Goal: Information Seeking & Learning: Learn about a topic

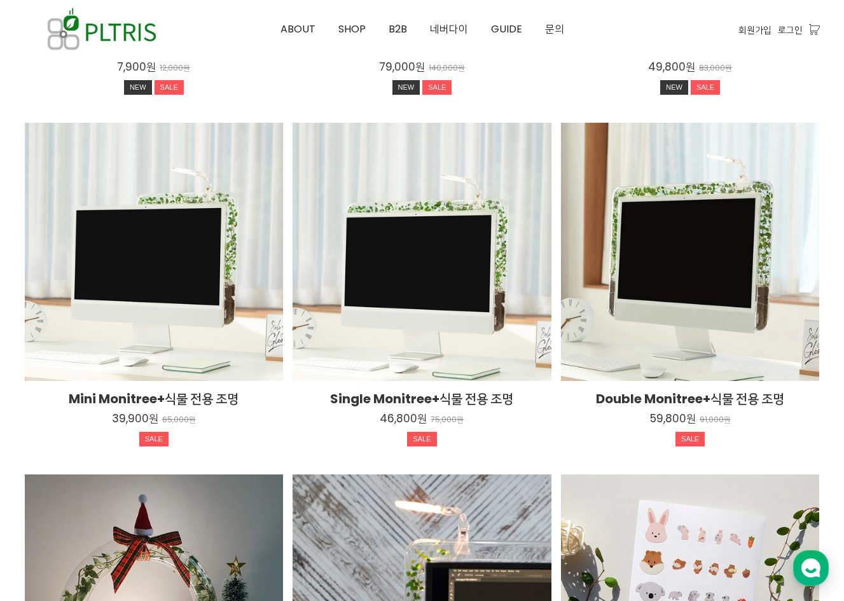
scroll to position [1972, 0]
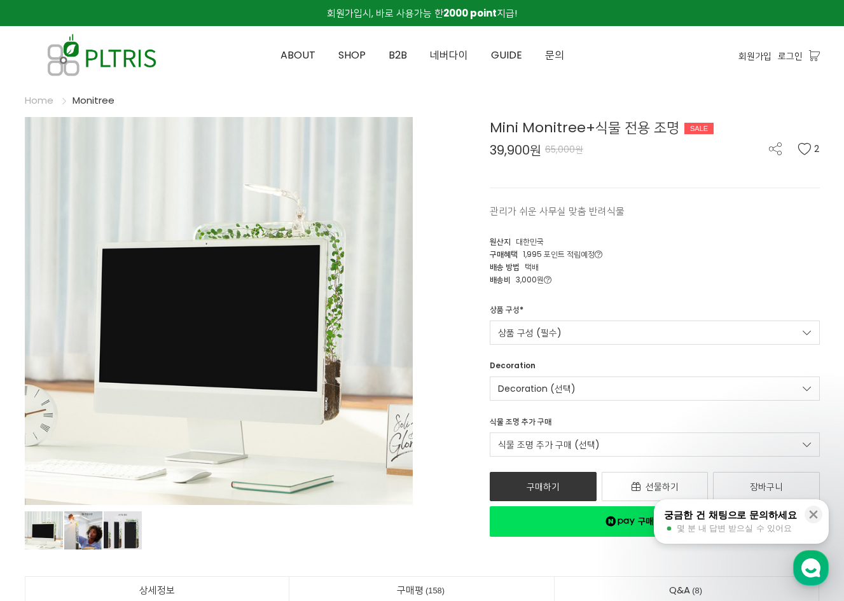
scroll to position [64, 0]
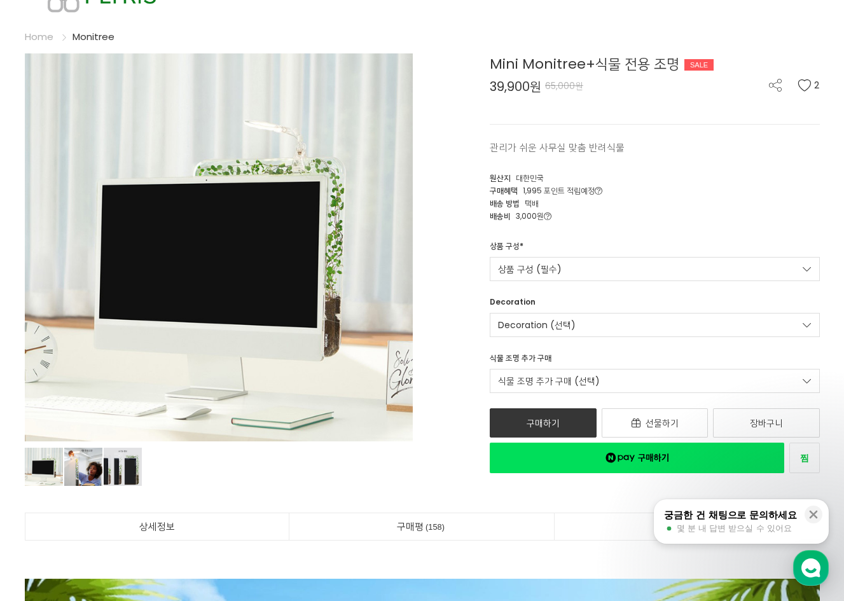
click at [461, 221] on div "Mini Monitree+식물 전용 조명 SALE 39,900원 65,000원 2 관리가 쉬운 사무실 맞춤 반려식물 2 원산지 대한민국" at bounding box center [626, 263] width 388 height 420
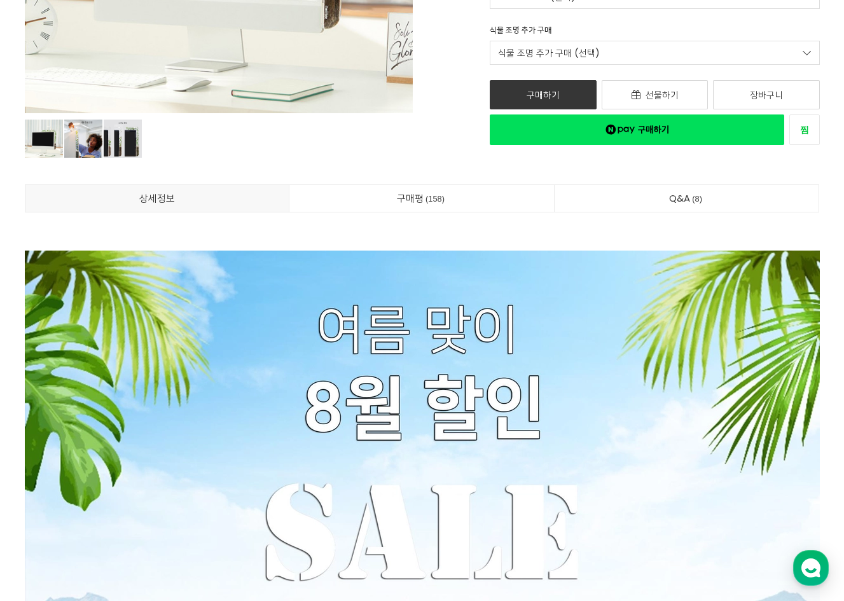
scroll to position [0, 0]
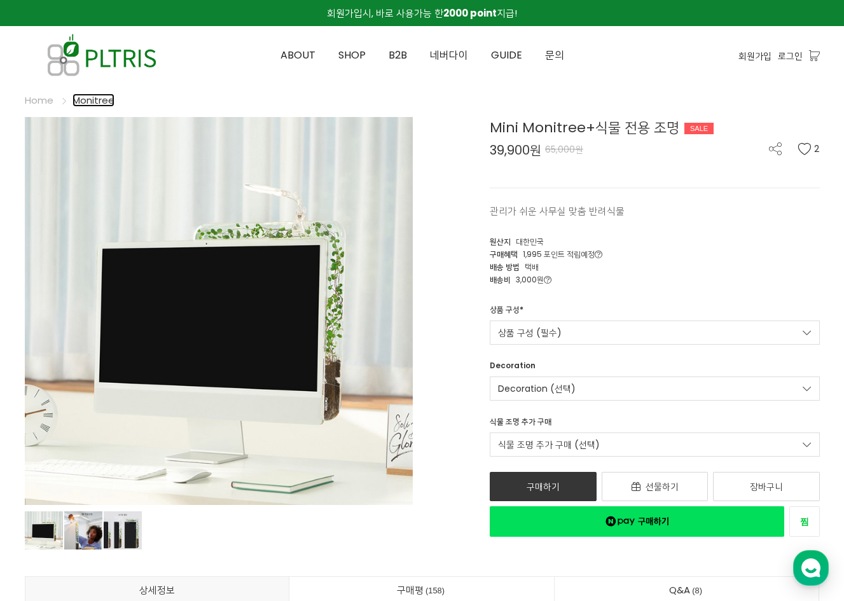
click at [98, 98] on link "Monitree" at bounding box center [94, 100] width 42 height 13
click at [98, 101] on link "Monitree" at bounding box center [94, 100] width 42 height 13
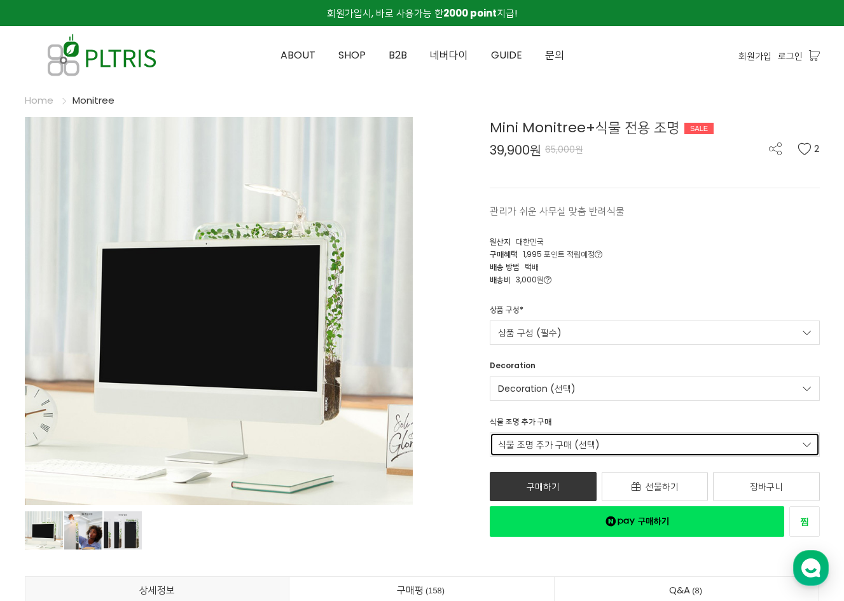
click at [547, 446] on link "식물 조명 추가 구매 (선택)" at bounding box center [655, 445] width 330 height 24
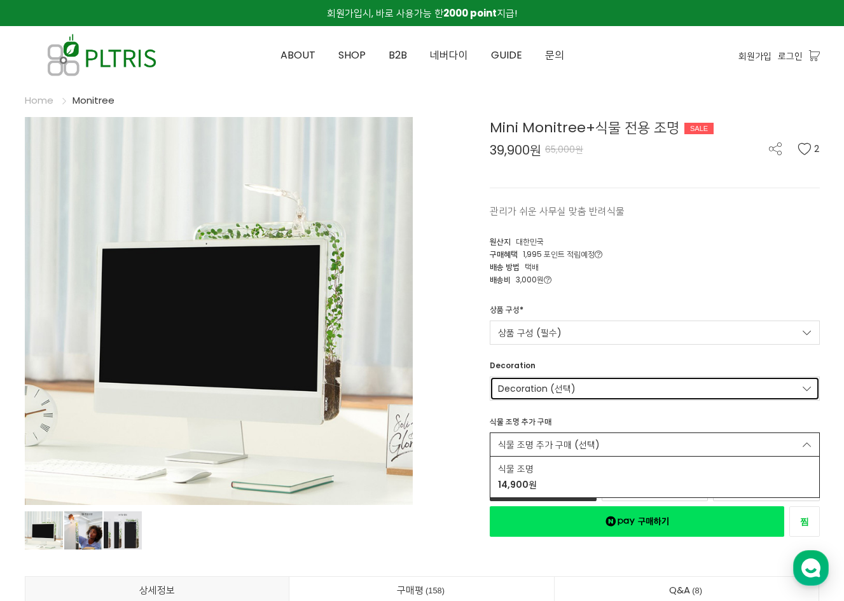
click at [548, 396] on link "Decoration (선택)" at bounding box center [655, 389] width 330 height 24
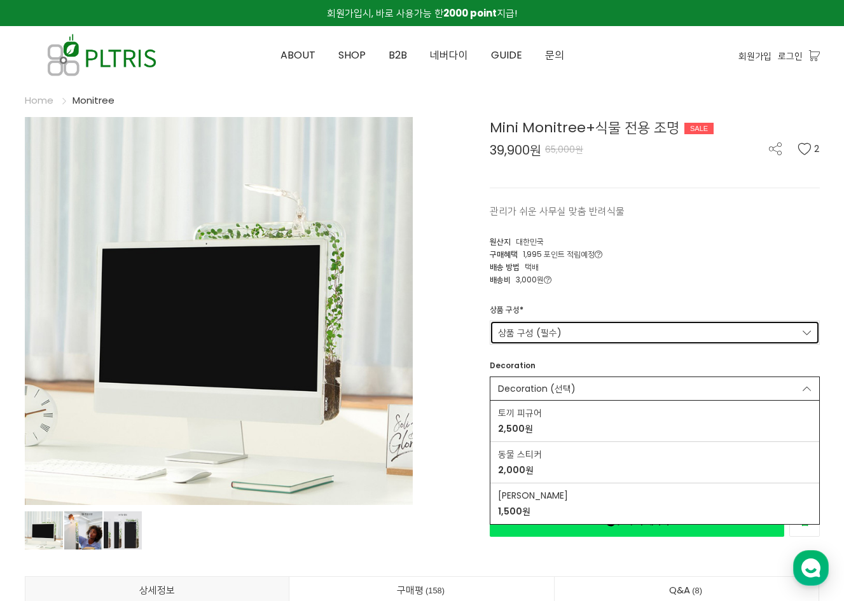
click at [550, 330] on link "상품 구성 (필수)" at bounding box center [655, 333] width 330 height 24
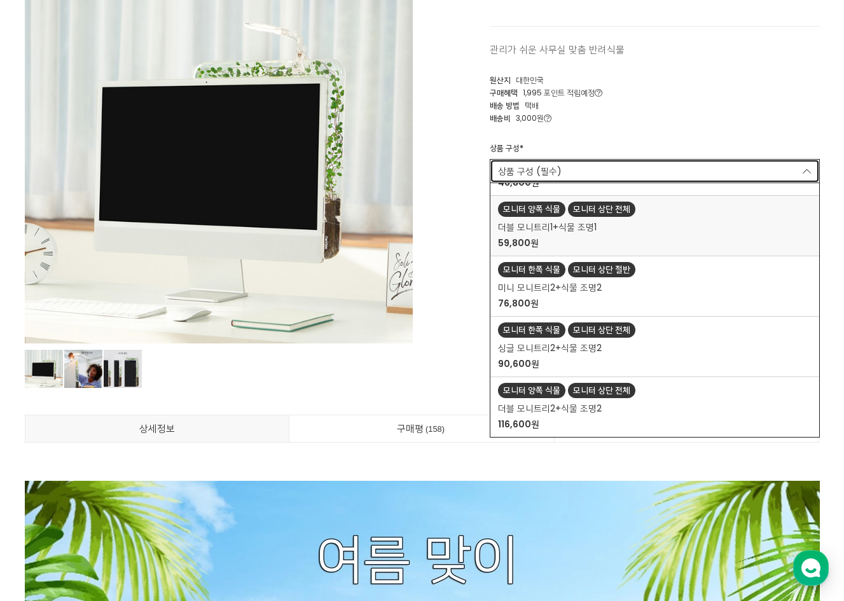
scroll to position [191, 0]
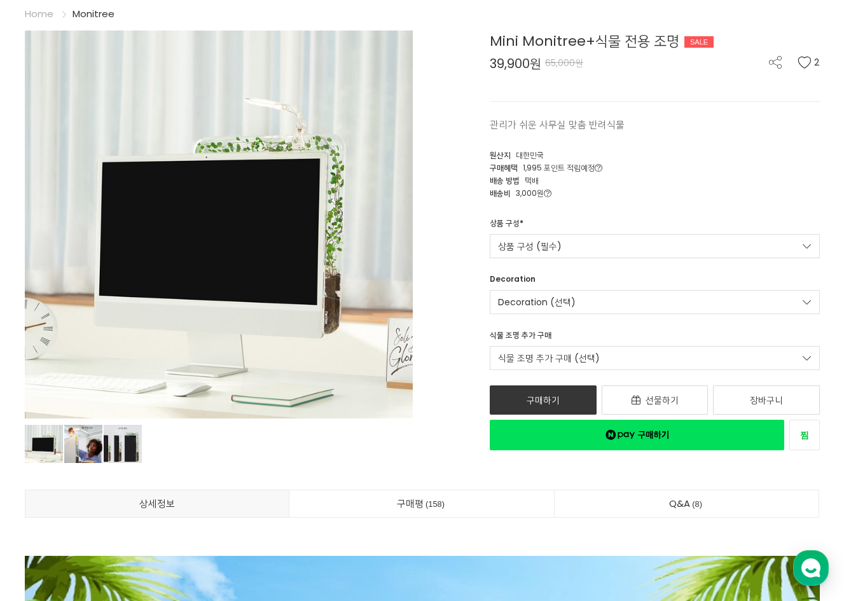
scroll to position [0, 0]
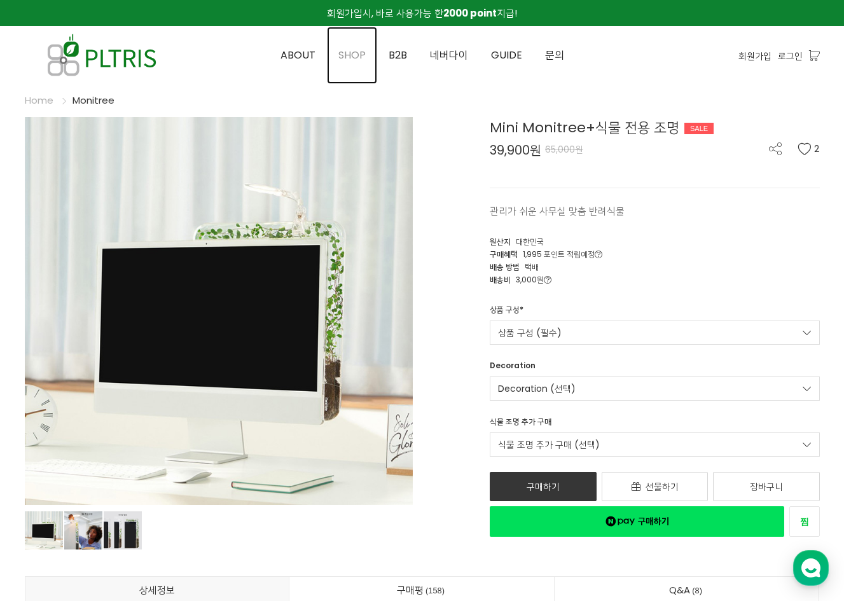
click at [343, 59] on span "SHOP" at bounding box center [351, 55] width 27 height 15
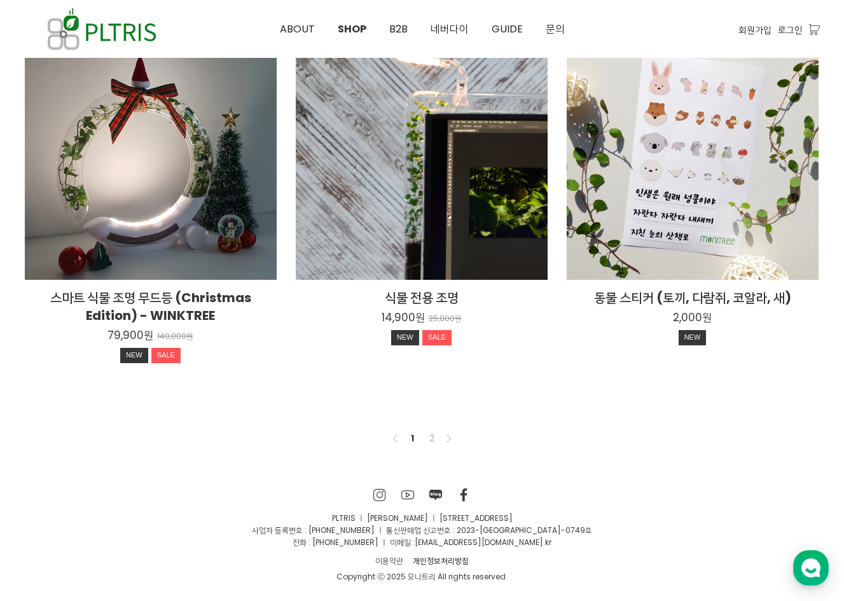
scroll to position [935, 0]
click at [433, 440] on link "2" at bounding box center [431, 437] width 15 height 15
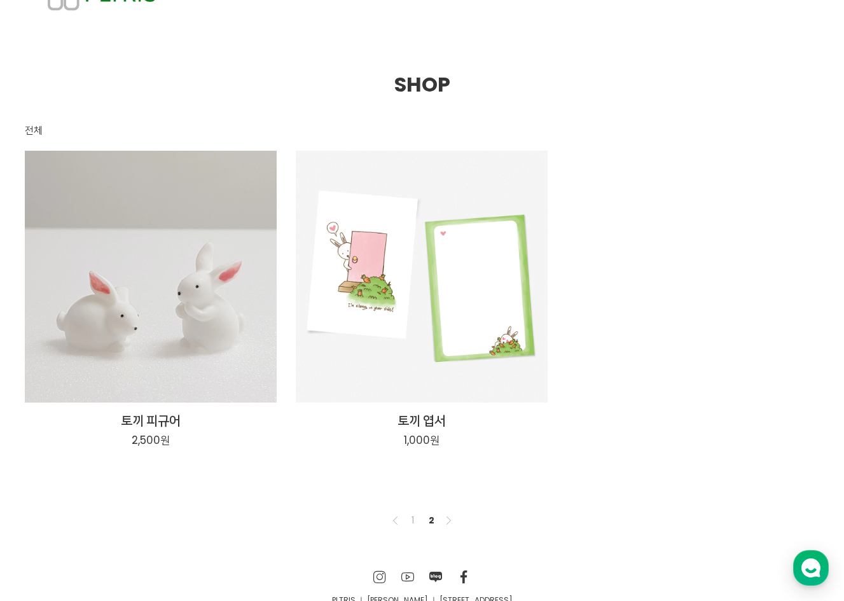
scroll to position [148, 0]
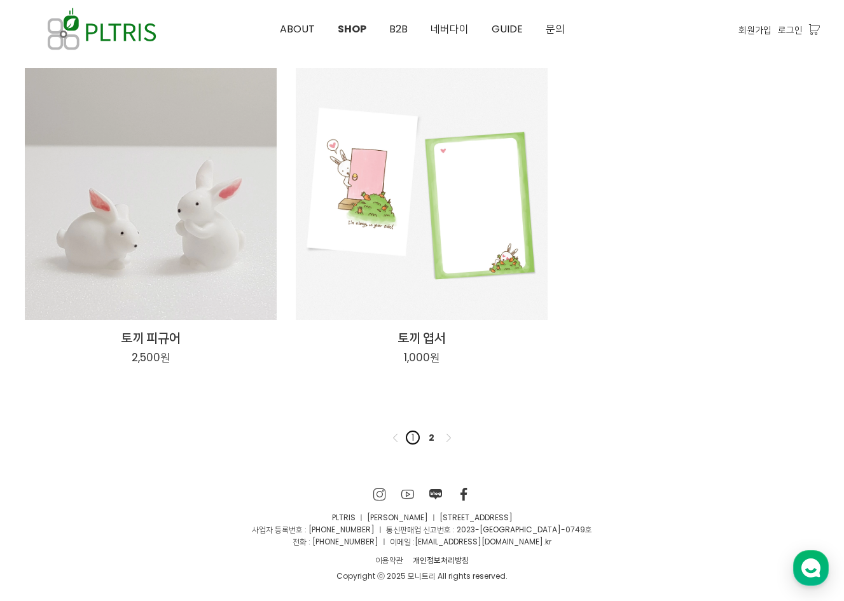
click at [414, 440] on link "1" at bounding box center [412, 437] width 15 height 15
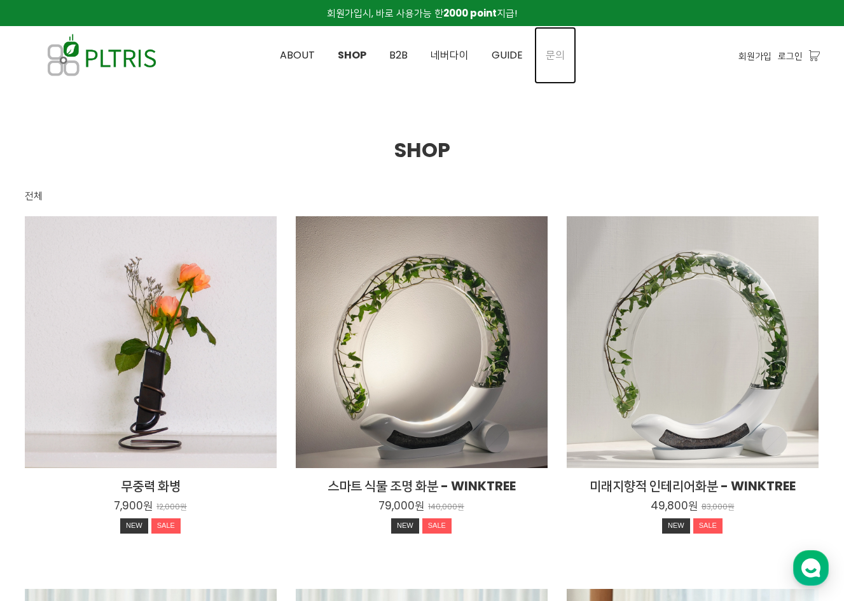
click at [553, 61] on span "문의" at bounding box center [555, 55] width 19 height 15
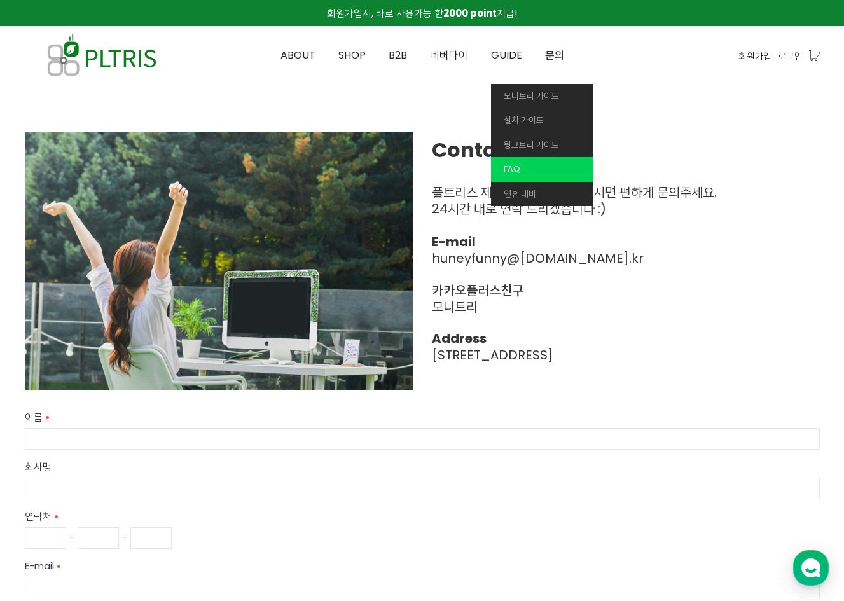
click at [520, 176] on link "FAQ" at bounding box center [542, 169] width 102 height 25
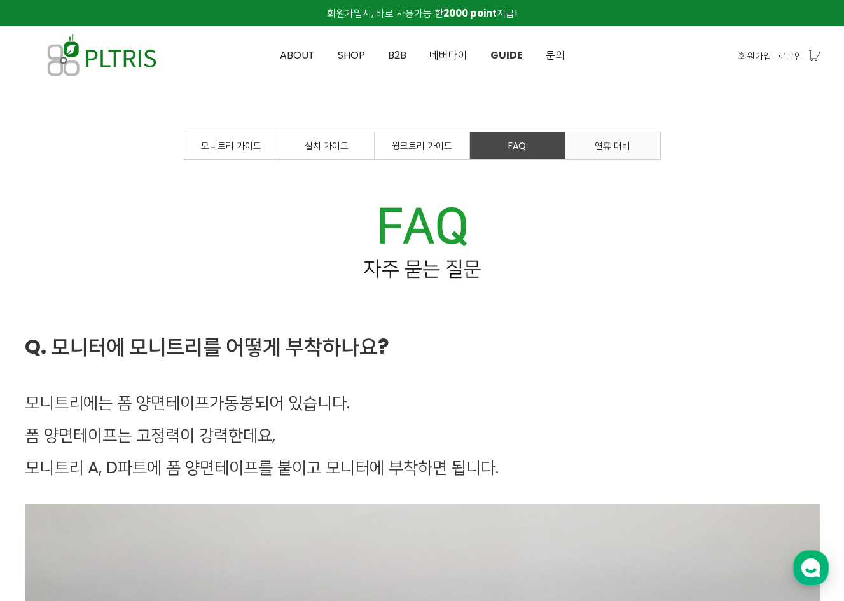
click at [608, 145] on span "연휴 대비" at bounding box center [613, 145] width 36 height 13
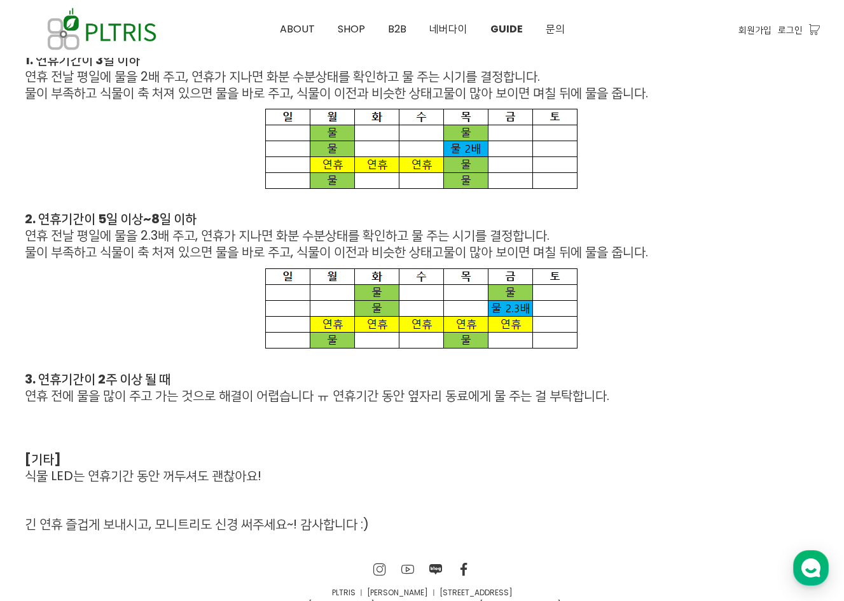
scroll to position [1009, 0]
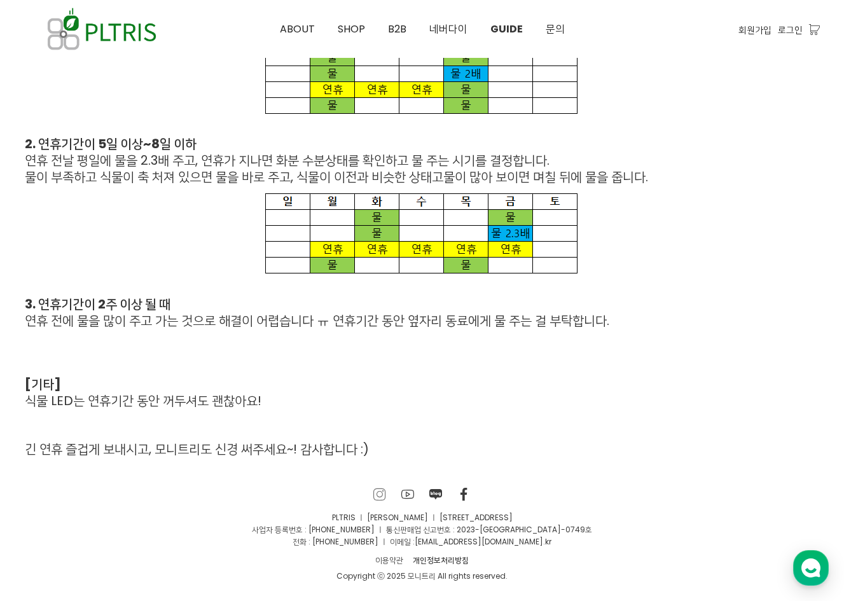
click at [377, 498] on icon at bounding box center [379, 494] width 13 height 13
